Goal: Information Seeking & Learning: Learn about a topic

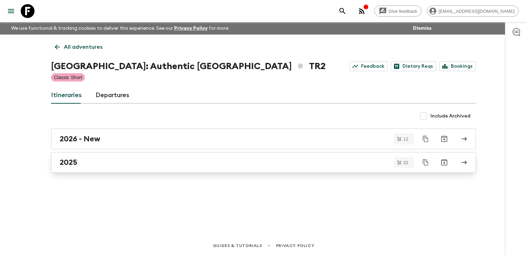
click at [79, 158] on div "2025" at bounding box center [257, 162] width 395 height 9
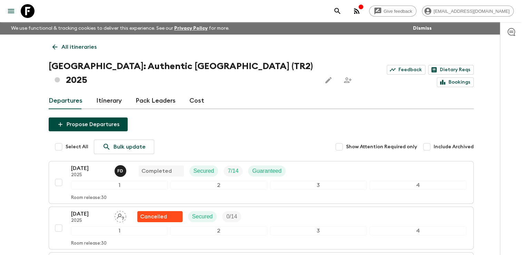
click at [190, 93] on link "Cost" at bounding box center [197, 101] width 15 height 17
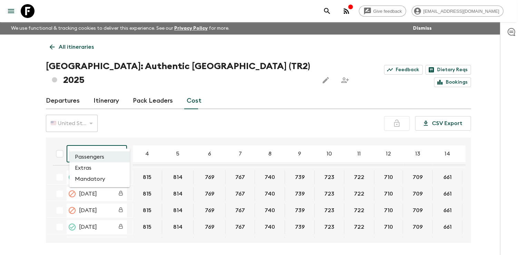
click at [122, 139] on body "Give feedback [EMAIL_ADDRESS][DOMAIN_NAME] We use functional & tracking cookies…" at bounding box center [261, 140] width 522 height 281
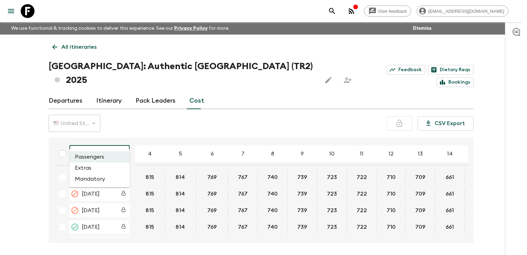
click at [122, 139] on div at bounding box center [263, 127] width 527 height 255
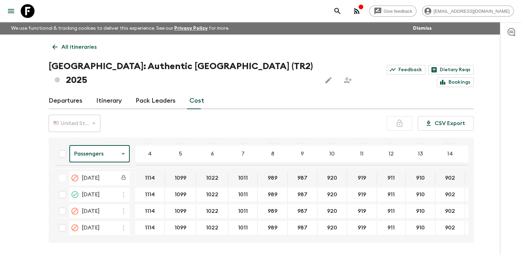
scroll to position [300, 0]
click at [123, 140] on body "Give feedback [EMAIL_ADDRESS][DOMAIN_NAME] We use functional & tracking cookies…" at bounding box center [261, 140] width 522 height 281
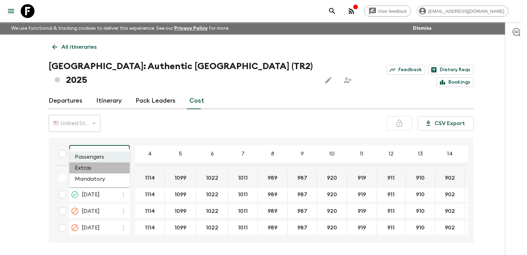
click at [101, 169] on li "Extras" at bounding box center [99, 167] width 60 height 11
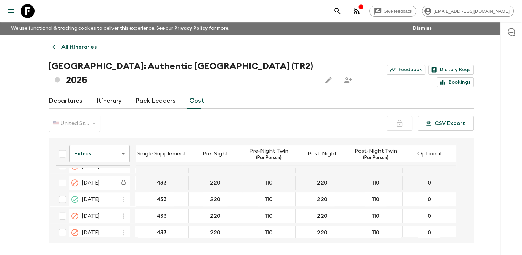
scroll to position [297, 0]
